Goal: Information Seeking & Learning: Learn about a topic

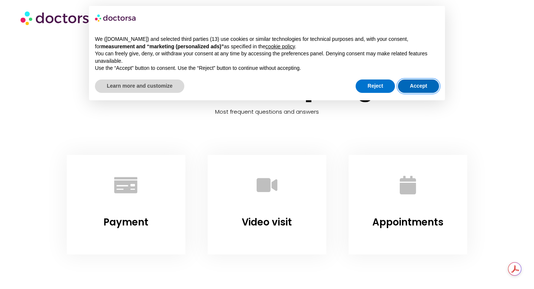
click at [414, 83] on button "Accept" at bounding box center [418, 85] width 41 height 13
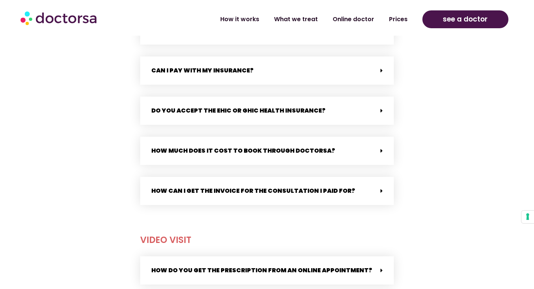
scroll to position [390, 0]
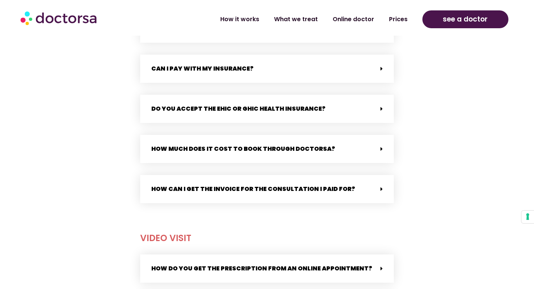
click at [337, 117] on div "Do you accept the EHIC or GHIC health insurance?" at bounding box center [267, 109] width 254 height 28
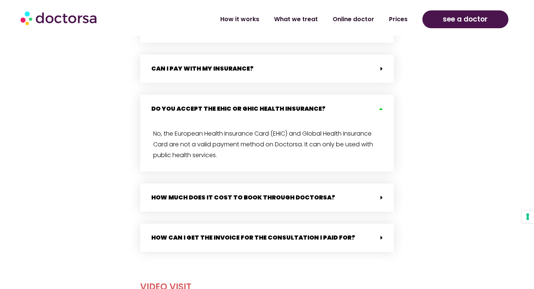
click at [362, 111] on div "Do you accept the EHIC or GHIC health insurance?" at bounding box center [267, 109] width 254 height 28
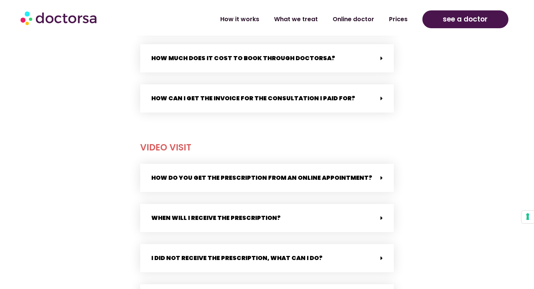
scroll to position [485, 0]
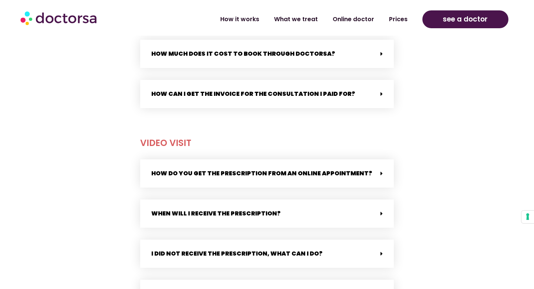
click at [378, 98] on div "How can I get the invoice for the consultation I paid for?" at bounding box center [267, 94] width 254 height 28
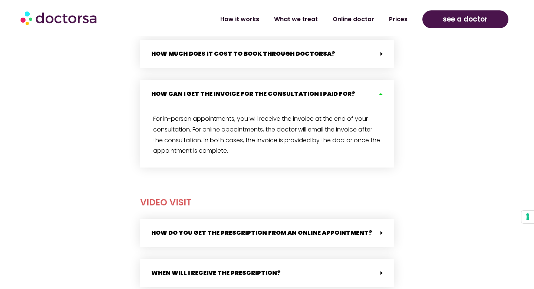
click at [378, 98] on div "How can I get the invoice for the consultation I paid for?" at bounding box center [267, 94] width 254 height 28
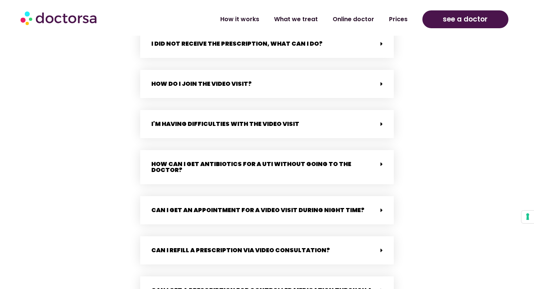
scroll to position [695, 0]
click at [345, 124] on div "I'm having difficulties with the video visit" at bounding box center [267, 124] width 254 height 28
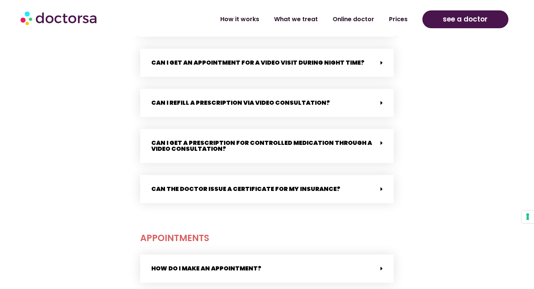
scroll to position [1120, 0]
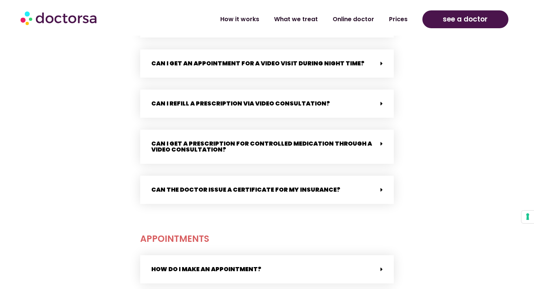
click at [390, 55] on div "Can I get an appointment for a video visit during night time?" at bounding box center [267, 63] width 254 height 28
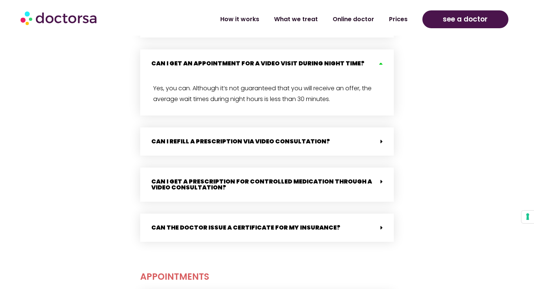
click at [378, 60] on icon at bounding box center [380, 63] width 6 height 6
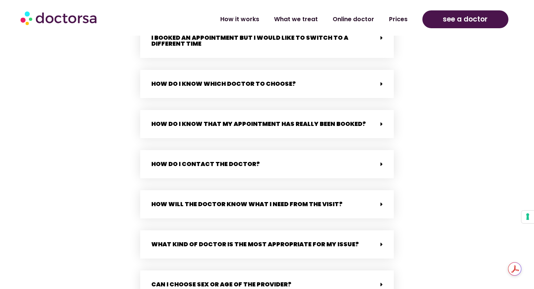
scroll to position [1512, 0]
click at [379, 126] on div "How do I know that my appointment has really been booked?" at bounding box center [267, 123] width 254 height 28
